Goal: Use online tool/utility

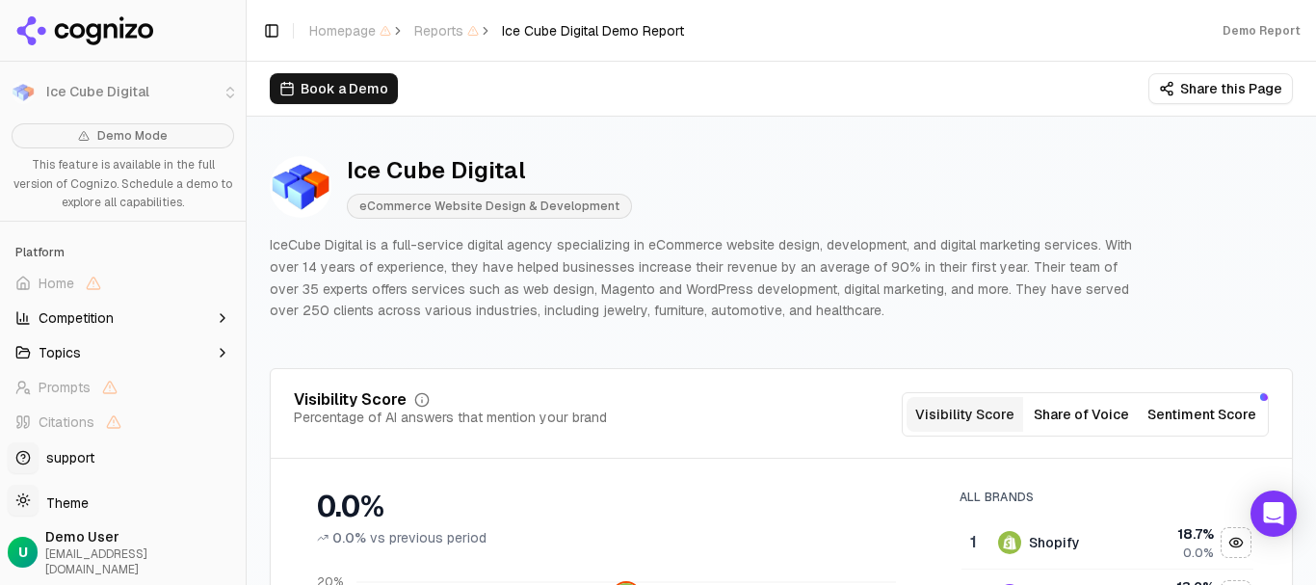
click at [438, 171] on div "Ice Cube Digital" at bounding box center [489, 170] width 285 height 31
click at [515, 165] on div "Ice Cube Digital" at bounding box center [489, 170] width 285 height 31
click at [442, 165] on div "Ice Cube Digital" at bounding box center [489, 170] width 285 height 31
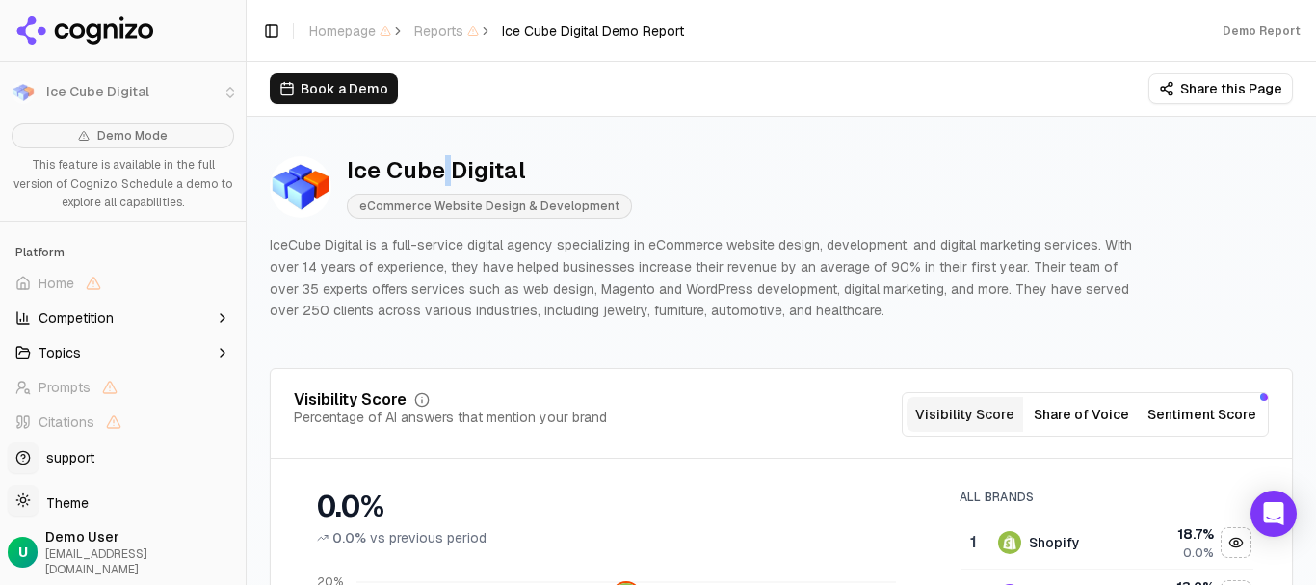
click at [442, 165] on div "Ice Cube Digital" at bounding box center [489, 170] width 285 height 31
click at [493, 160] on div "Ice Cube Digital" at bounding box center [489, 170] width 285 height 31
click at [382, 171] on div "Ice Cube Digital" at bounding box center [489, 170] width 285 height 31
click at [461, 167] on div "Ice Cube Digital" at bounding box center [489, 170] width 285 height 31
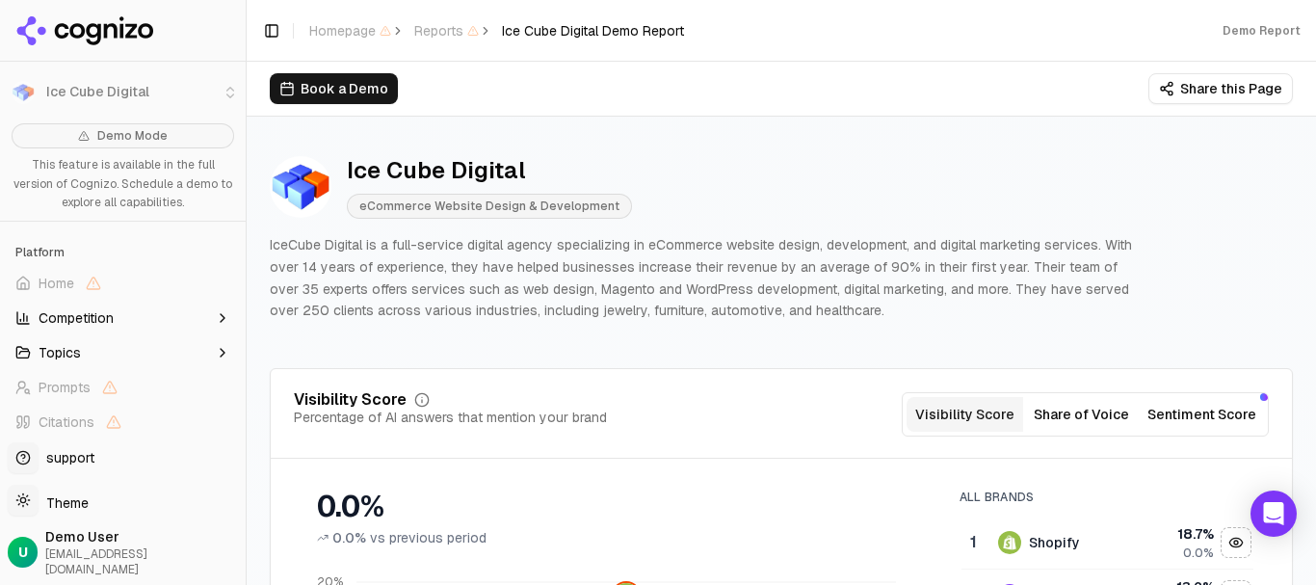
click at [447, 172] on div "Ice Cube Digital" at bounding box center [489, 170] width 285 height 31
click at [505, 160] on div "Ice Cube Digital" at bounding box center [489, 170] width 285 height 31
click at [444, 170] on div "Ice Cube Digital" at bounding box center [489, 170] width 285 height 31
click at [448, 170] on div "Ice Cube Digital" at bounding box center [489, 170] width 285 height 31
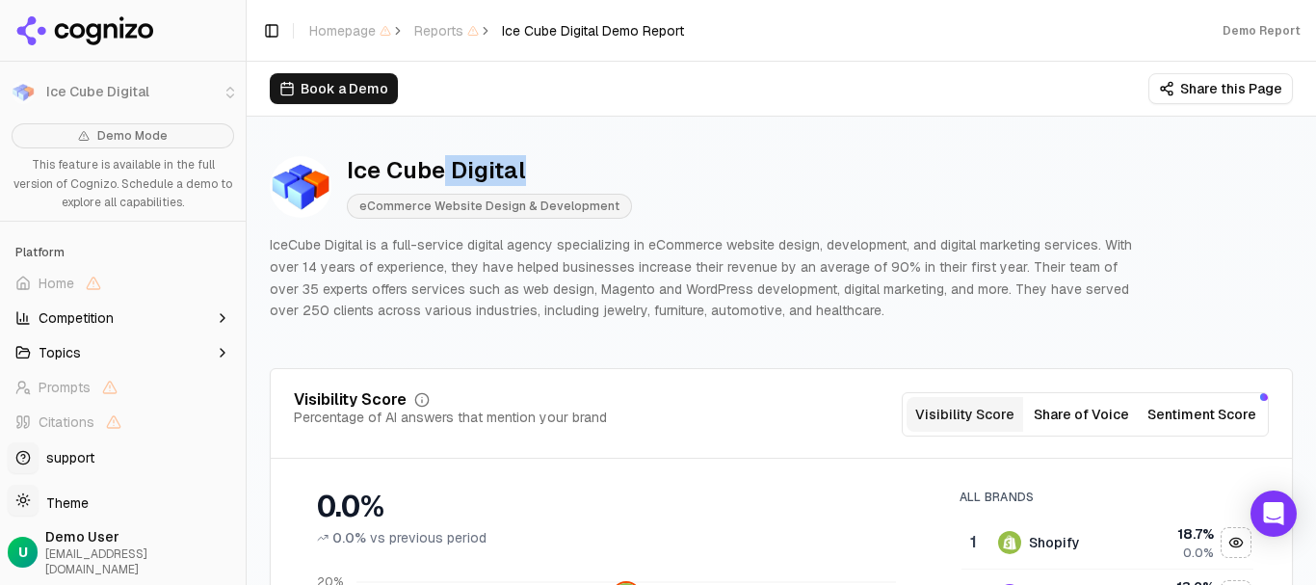
click at [472, 168] on div "Ice Cube Digital" at bounding box center [489, 170] width 285 height 31
click at [368, 166] on div "Ice Cube Digital" at bounding box center [489, 170] width 285 height 31
click at [394, 166] on div "Ice Cube Digital" at bounding box center [489, 170] width 285 height 31
click at [382, 166] on div "Ice Cube Digital" at bounding box center [489, 170] width 285 height 31
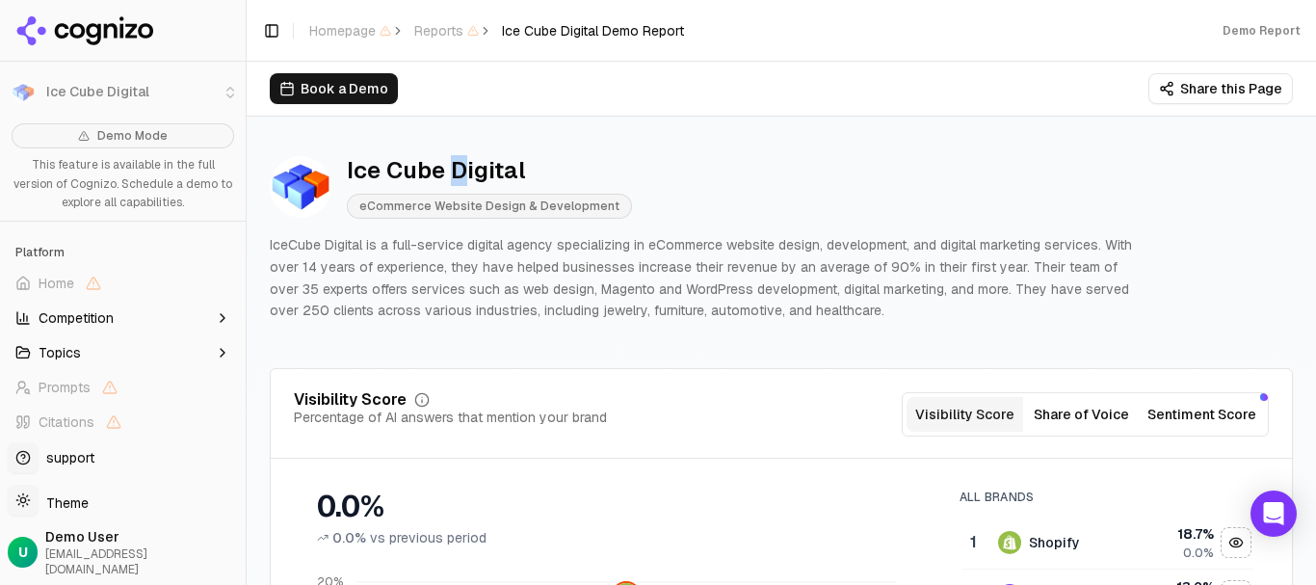
click at [457, 160] on div "Ice Cube Digital" at bounding box center [489, 170] width 285 height 31
click at [435, 164] on div "Ice Cube Digital" at bounding box center [489, 170] width 285 height 31
click at [447, 160] on div "Ice Cube Digital" at bounding box center [489, 170] width 285 height 31
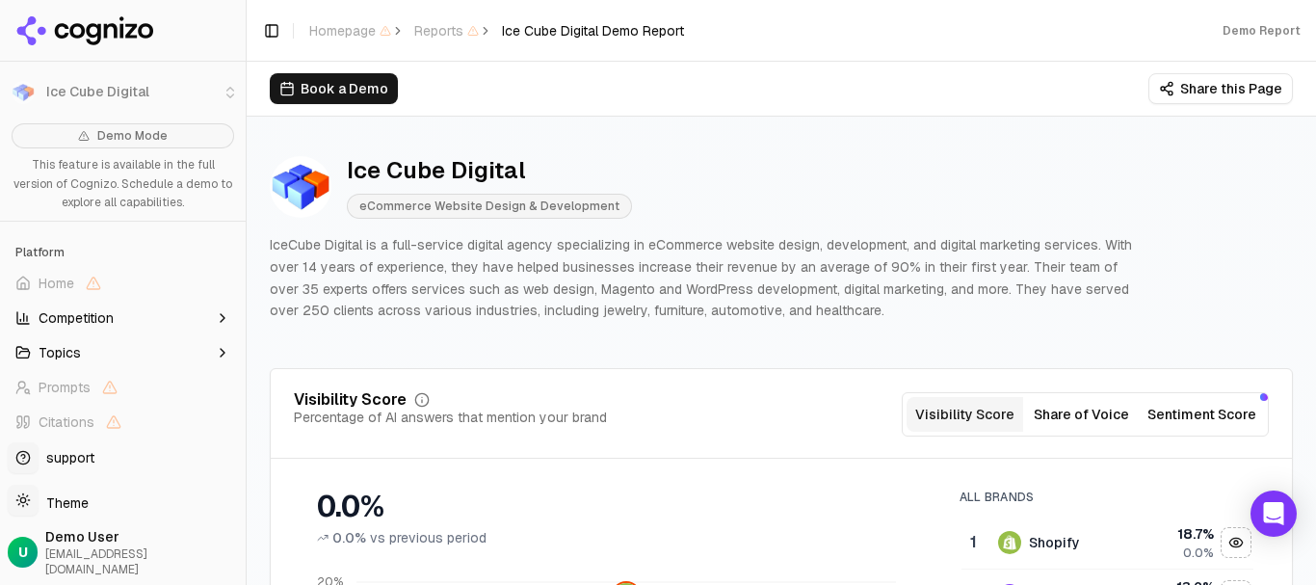
click at [466, 160] on div "Ice Cube Digital" at bounding box center [489, 170] width 285 height 31
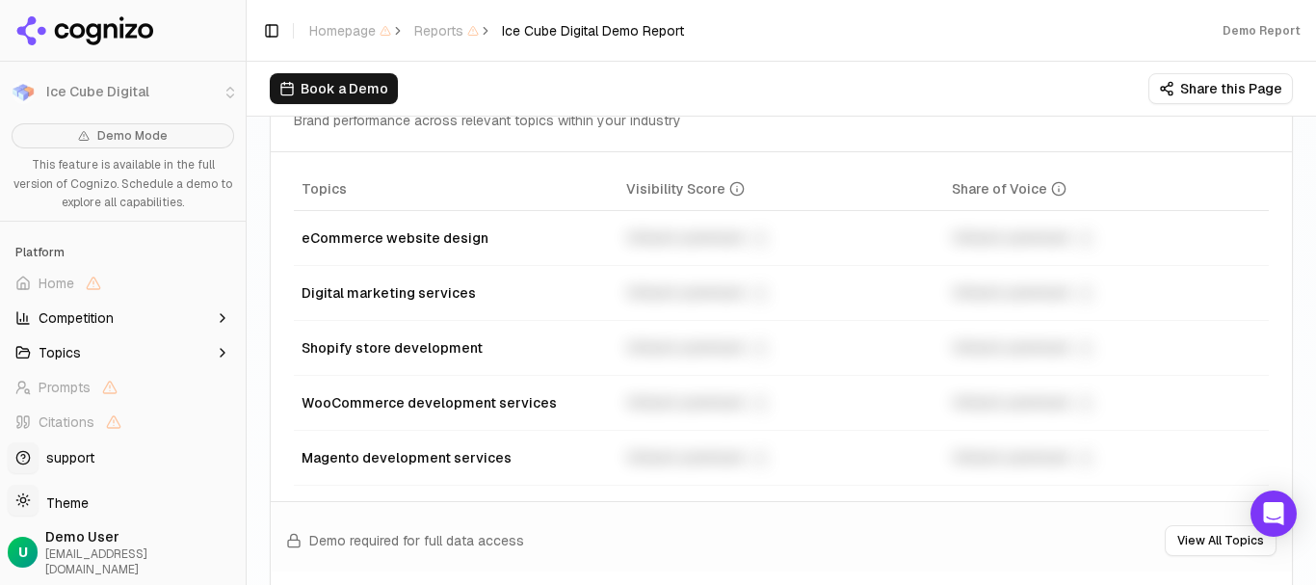
scroll to position [867, 0]
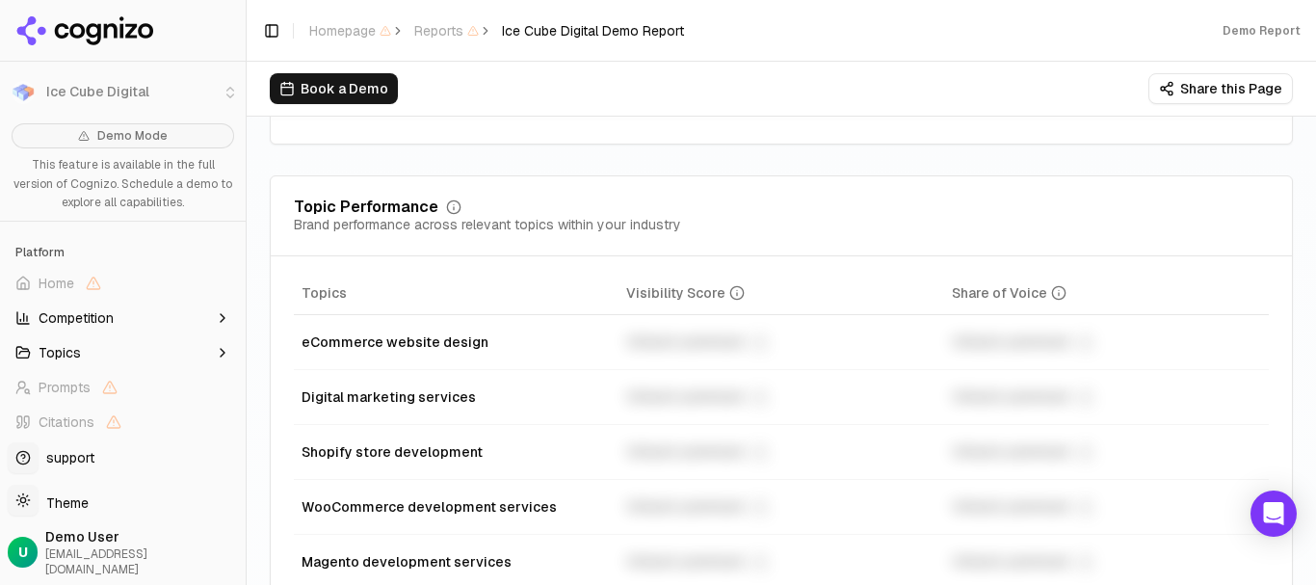
click at [671, 333] on div "Unlock premium" at bounding box center [780, 341] width 309 height 23
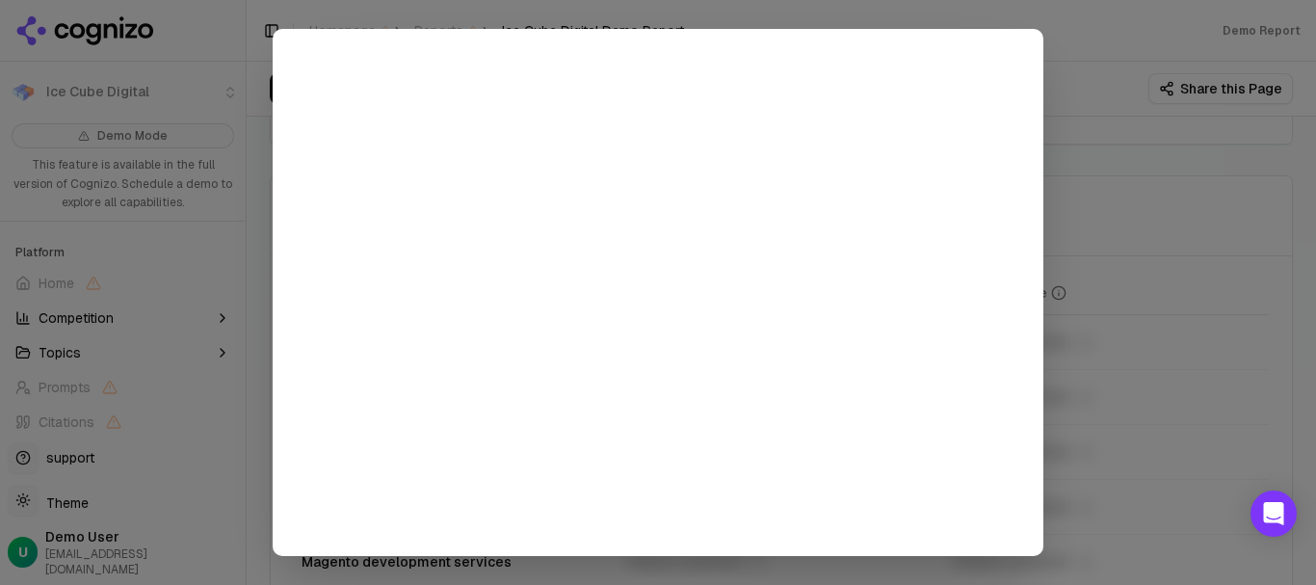
click at [1181, 197] on div at bounding box center [658, 292] width 1316 height 585
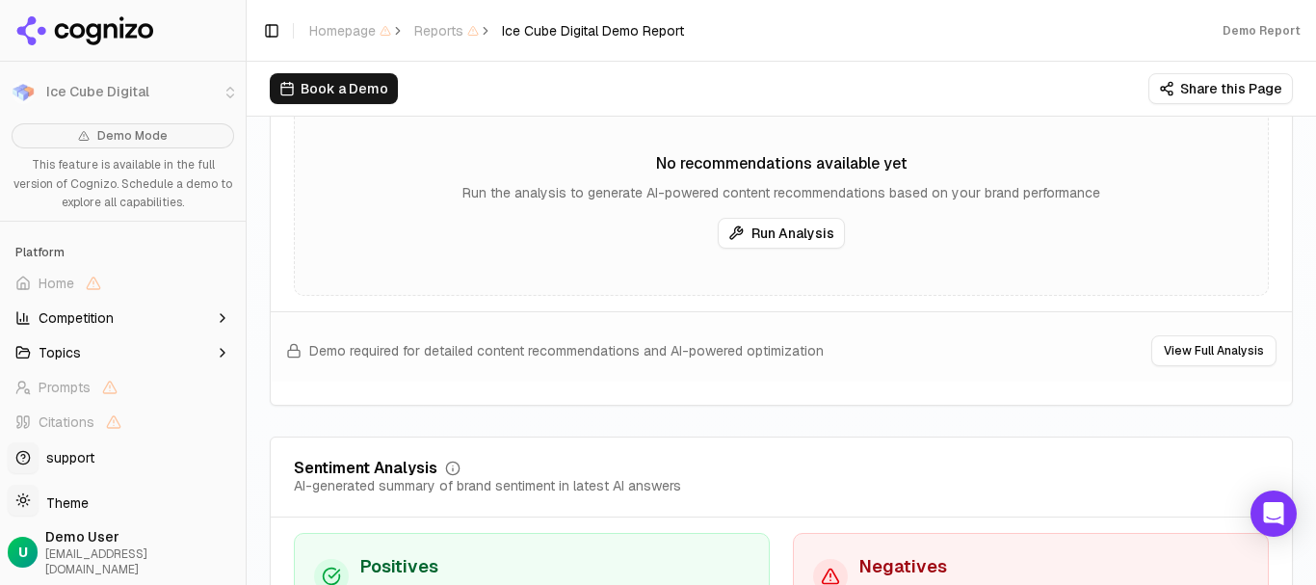
scroll to position [3178, 0]
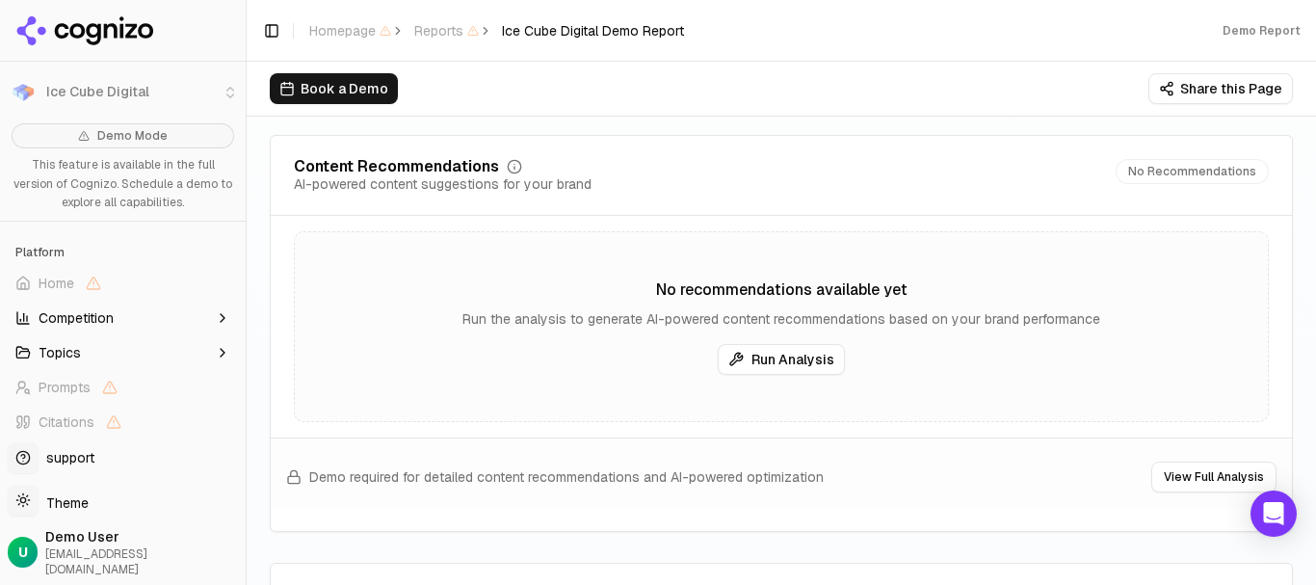
click at [752, 372] on button "Run Analysis" at bounding box center [781, 359] width 127 height 31
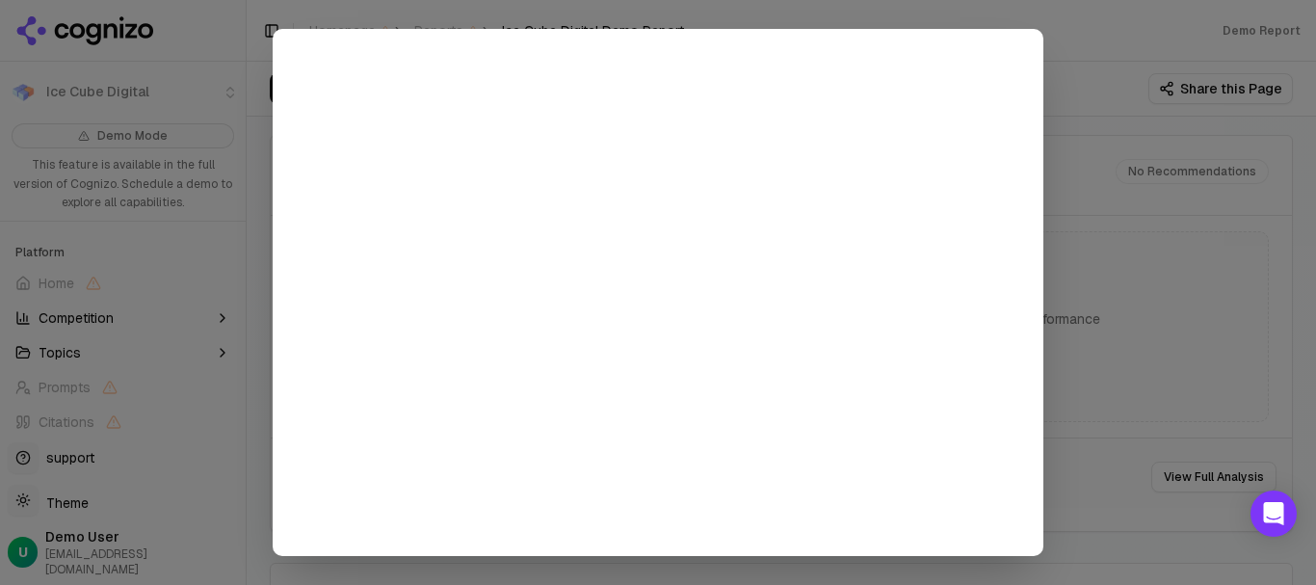
click at [1095, 148] on div at bounding box center [658, 292] width 1316 height 585
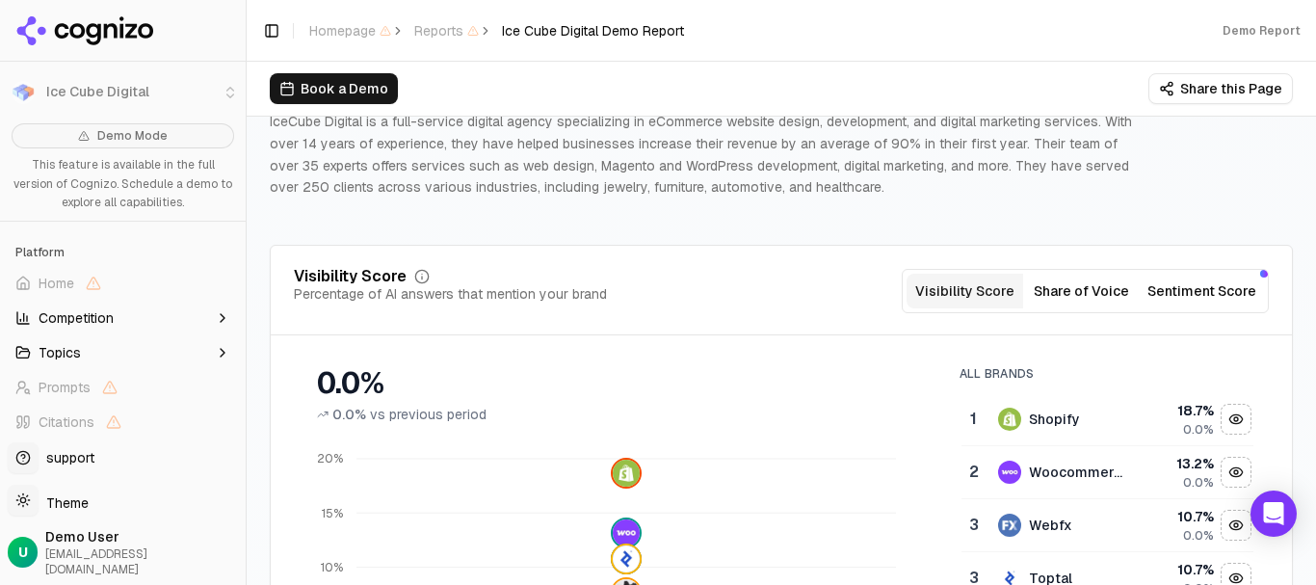
scroll to position [0, 0]
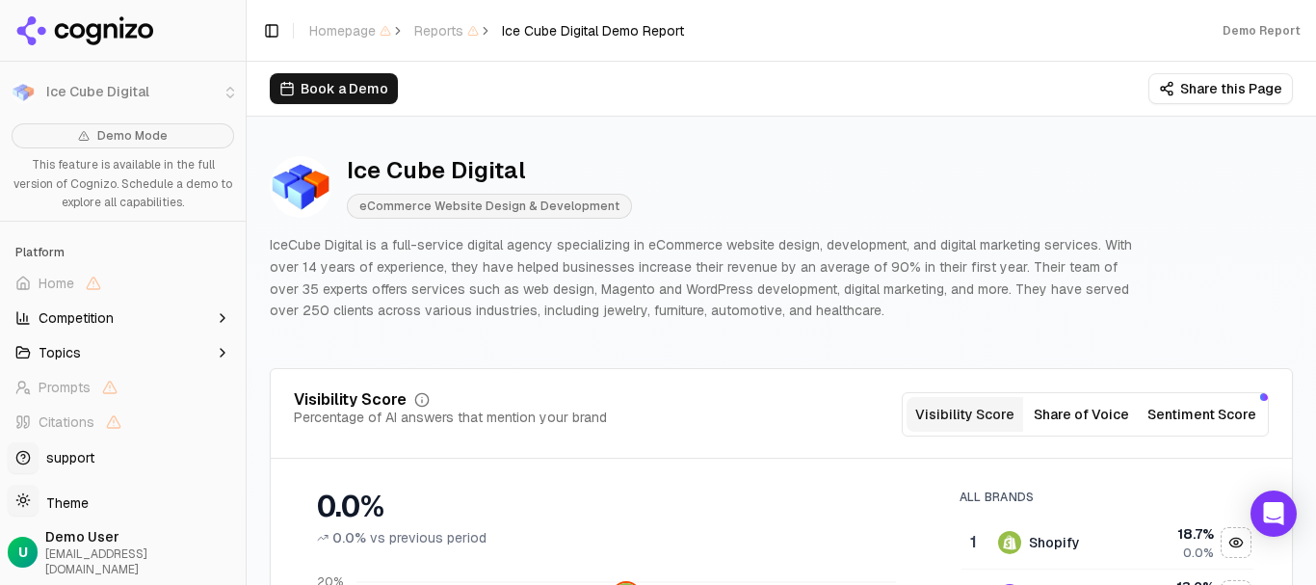
click at [710, 245] on p "IceCube Digital is a full-service digital agency specializing in eCommerce webs…" at bounding box center [701, 278] width 863 height 88
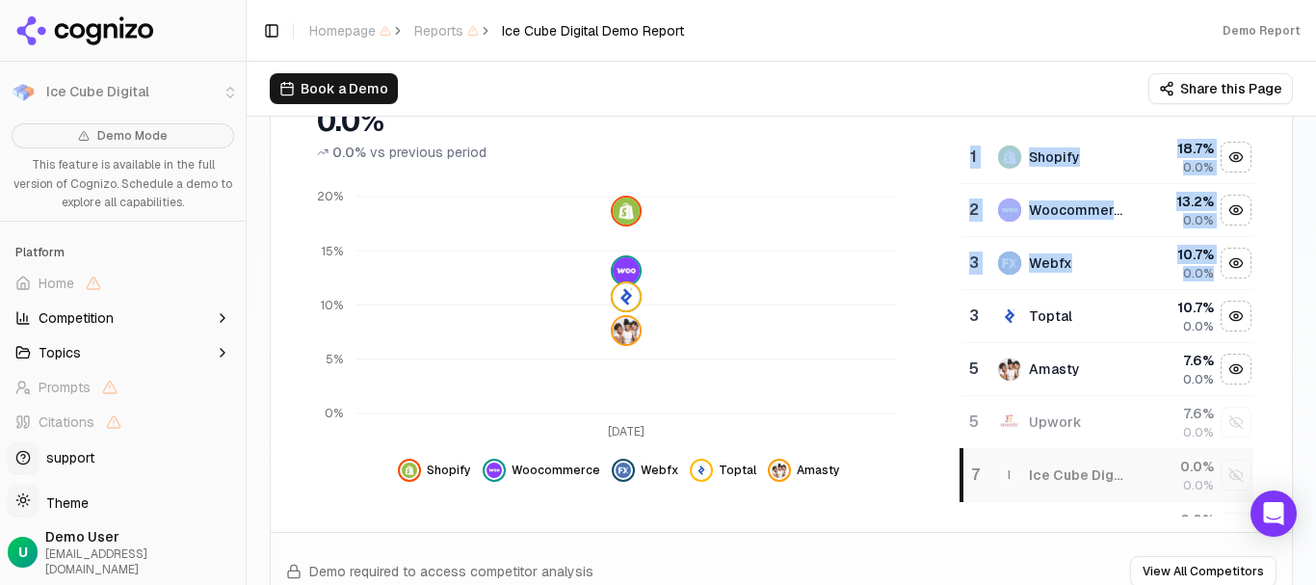
drag, startPoint x: 1240, startPoint y: 193, endPoint x: 1220, endPoint y: 247, distance: 57.3
click at [1223, 250] on div "All Brands 1 Shopify 18.7 % 0.0% 2 Woocommerce 13.2 % 0.0% 3 Webfx 10.7 % 0.0% …" at bounding box center [1106, 303] width 325 height 428
click at [1264, 204] on div "0.0% 0.0% vs previous period [DATE] 0% 5% 10% 15% 20% Shopify Woocommerce Webfx…" at bounding box center [781, 303] width 1021 height 428
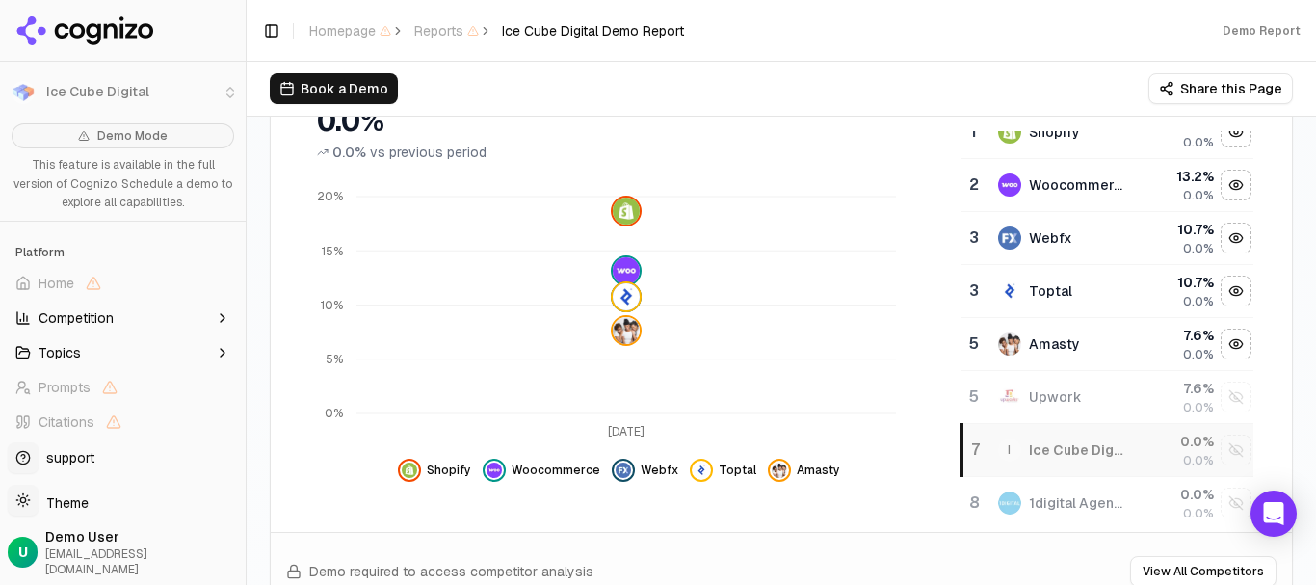
scroll to position [26, 0]
click at [1031, 230] on div "Webfx" at bounding box center [1050, 236] width 43 height 19
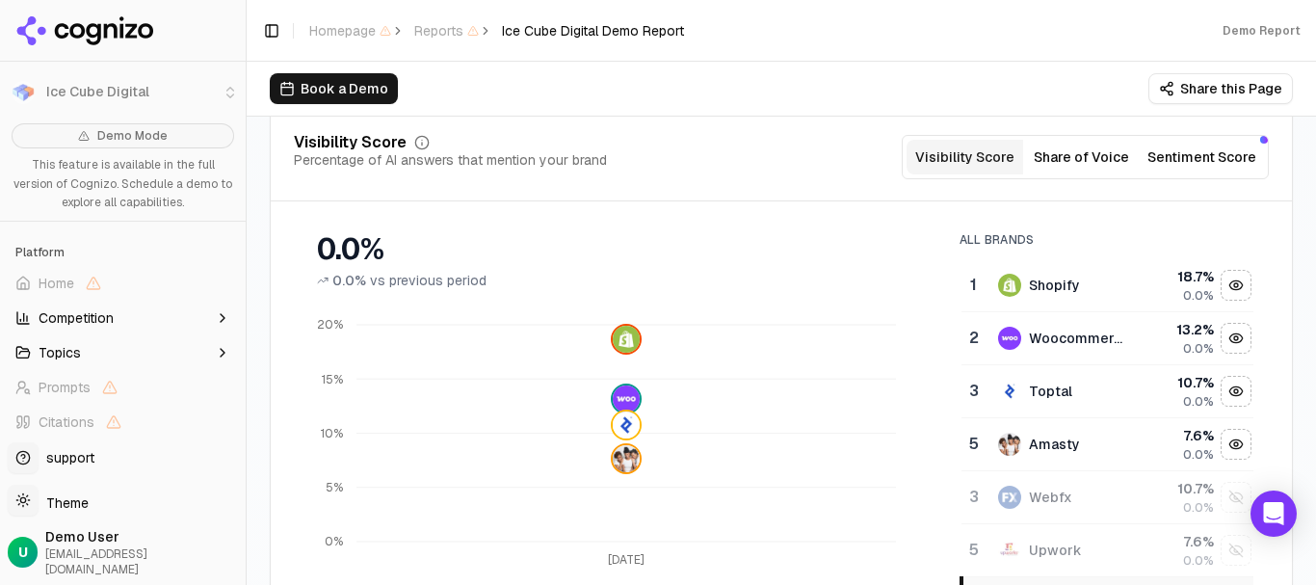
scroll to position [289, 0]
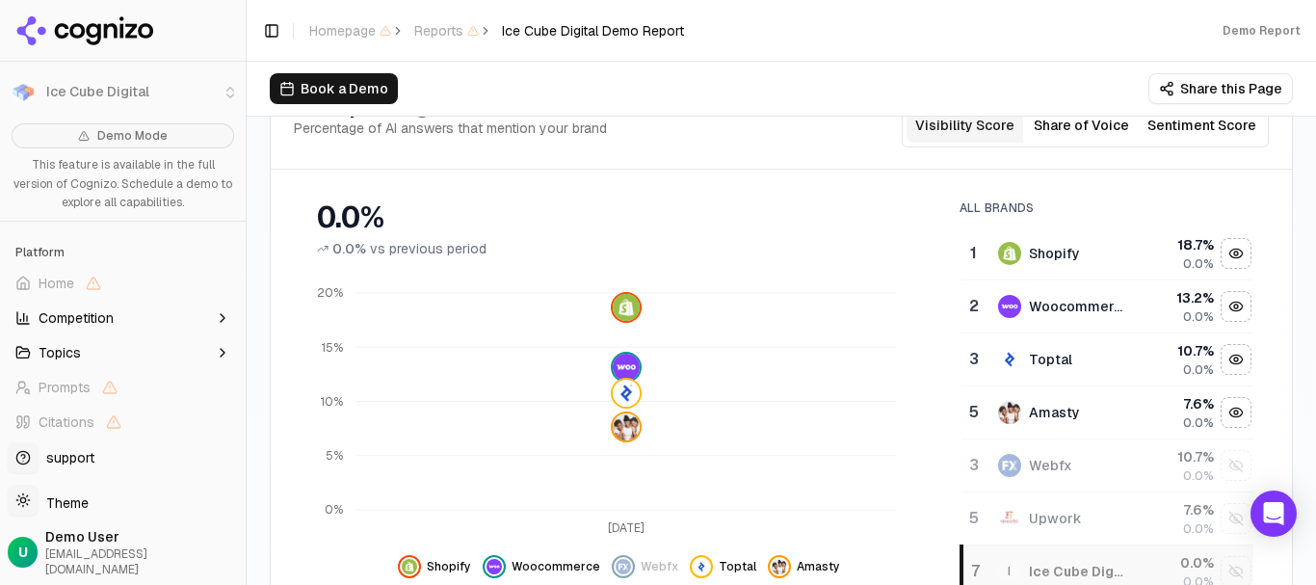
click at [1189, 133] on button "Sentiment Score" at bounding box center [1201, 125] width 124 height 35
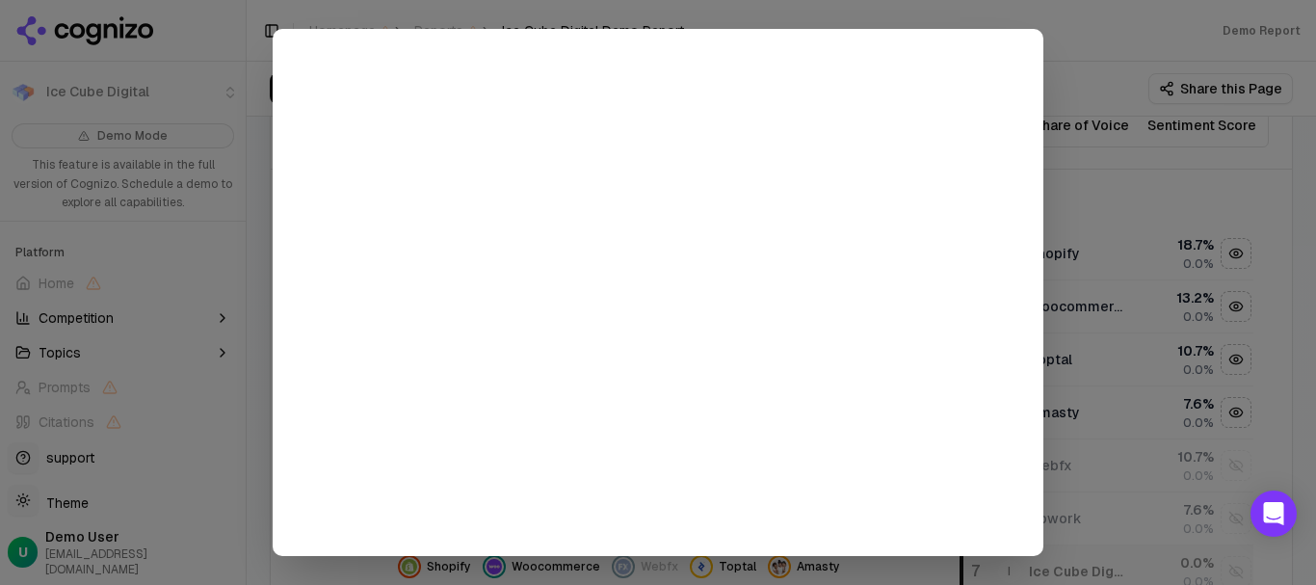
click at [1065, 160] on div at bounding box center [658, 292] width 1316 height 585
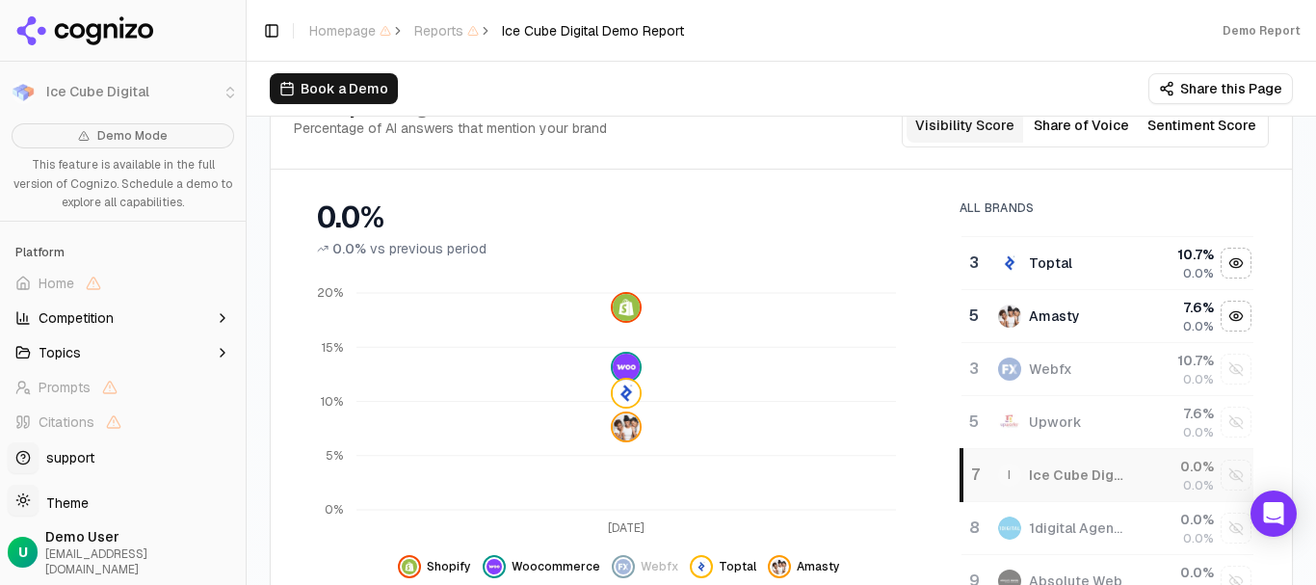
scroll to position [193, 0]
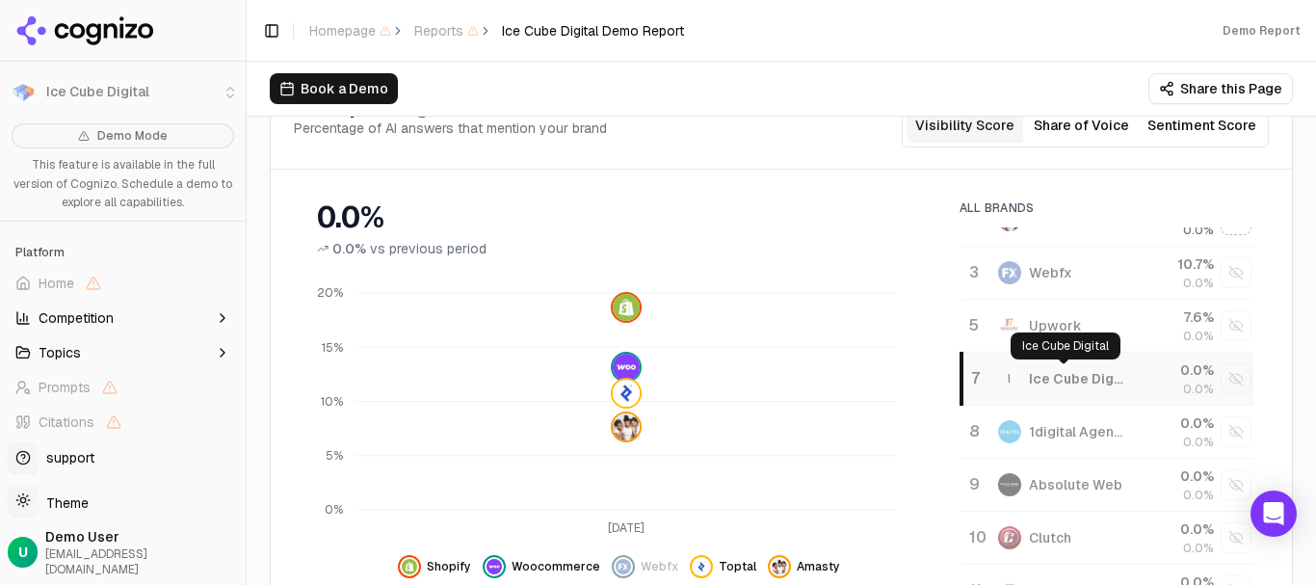
click at [1074, 374] on div "Ice Cube Digital" at bounding box center [1077, 378] width 97 height 19
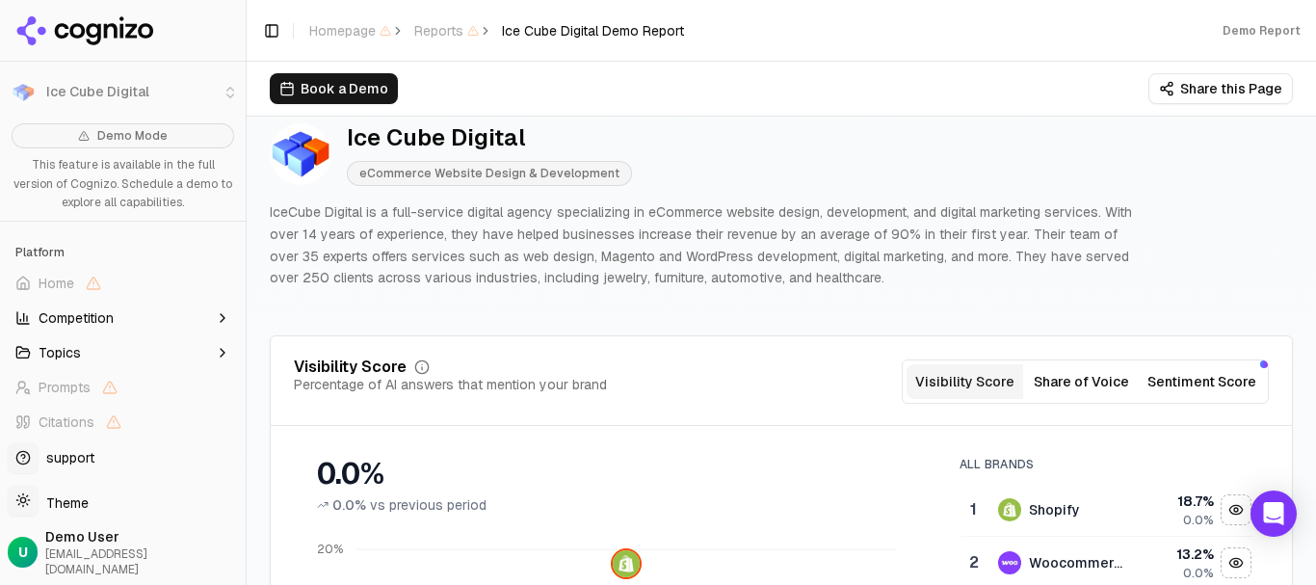
scroll to position [0, 0]
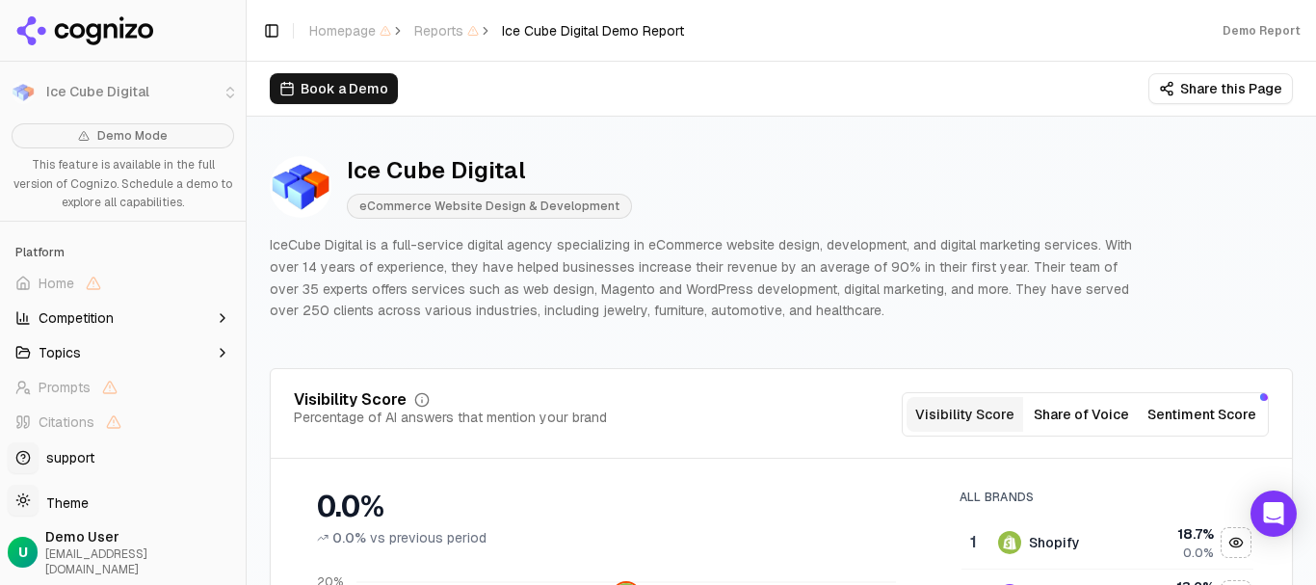
click at [638, 152] on div "Ice Cube Digital eCommerce Website Design & Development IceCube Digital is a fu…" at bounding box center [781, 238] width 1023 height 197
click at [711, 272] on p "IceCube Digital is a full-service digital agency specializing in eCommerce webs…" at bounding box center [701, 278] width 863 height 88
click at [712, 272] on p "IceCube Digital is a full-service digital agency specializing in eCommerce webs…" at bounding box center [701, 278] width 863 height 88
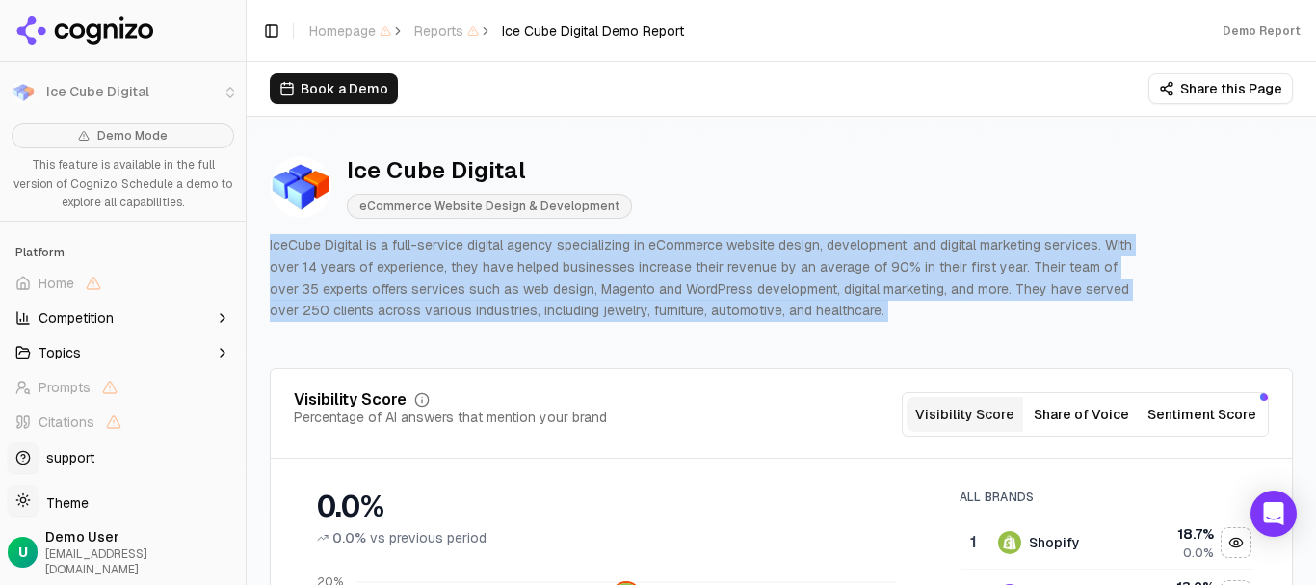
click at [712, 272] on p "IceCube Digital is a full-service digital agency specializing in eCommerce webs…" at bounding box center [701, 278] width 863 height 88
click at [782, 269] on p "IceCube Digital is a full-service digital agency specializing in eCommerce webs…" at bounding box center [701, 278] width 863 height 88
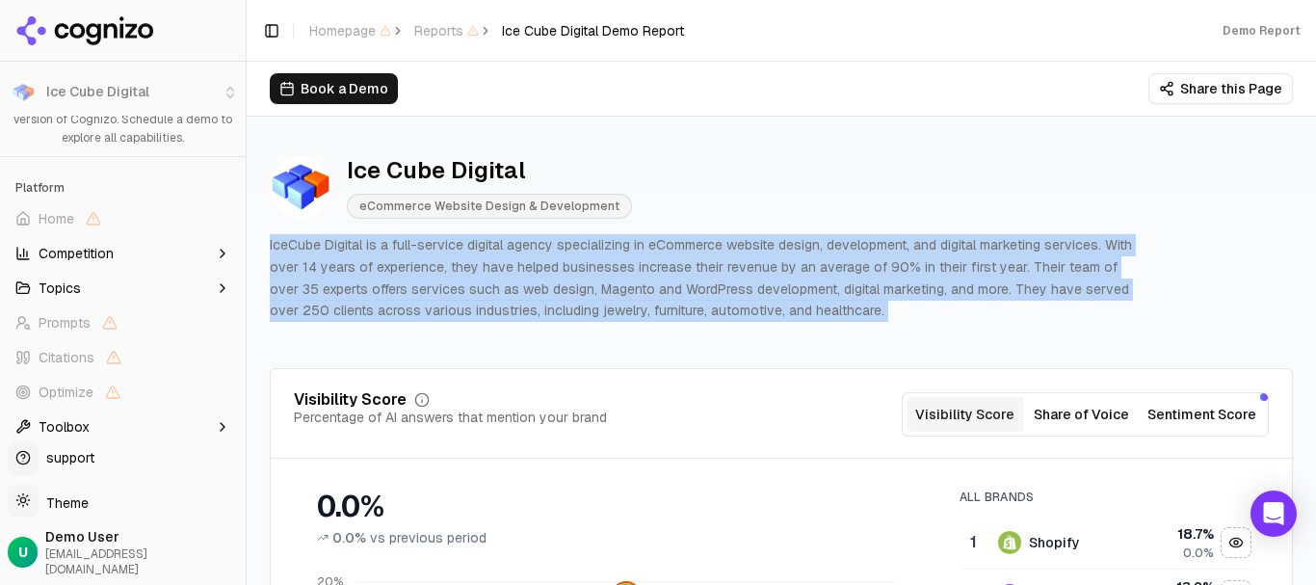
click at [128, 292] on button "Topics" at bounding box center [123, 288] width 230 height 31
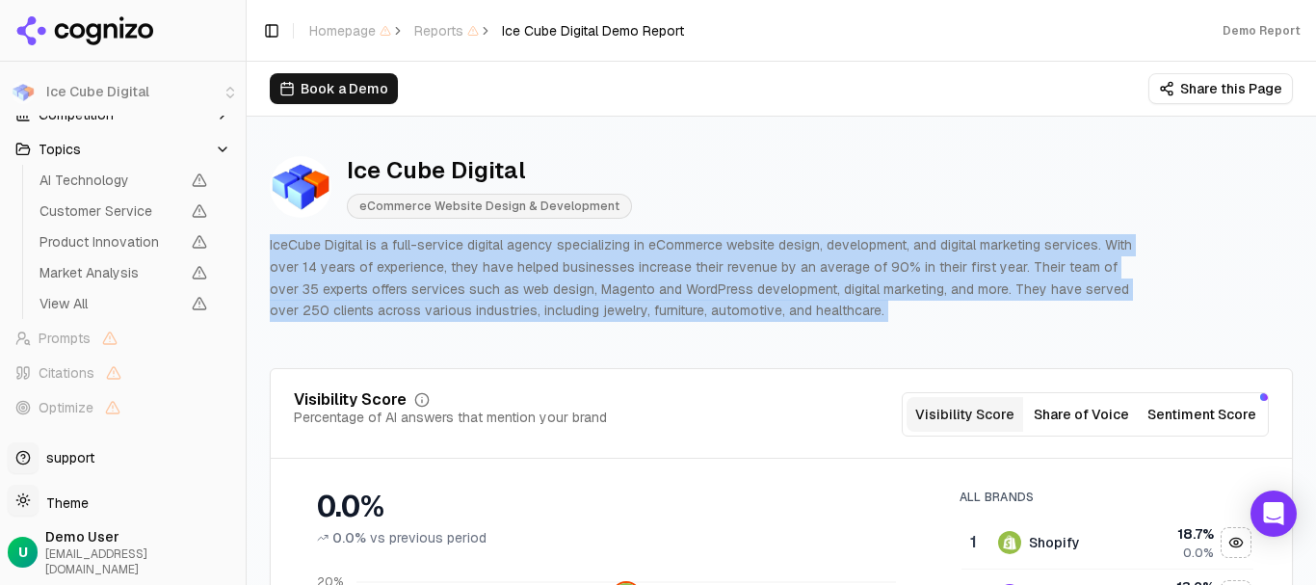
scroll to position [219, 0]
